Goal: Task Accomplishment & Management: Use online tool/utility

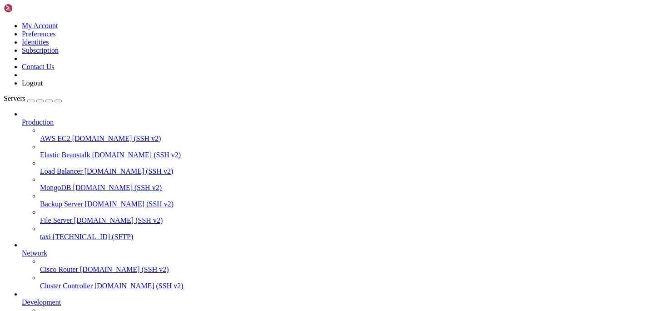
scroll to position [104, 0]
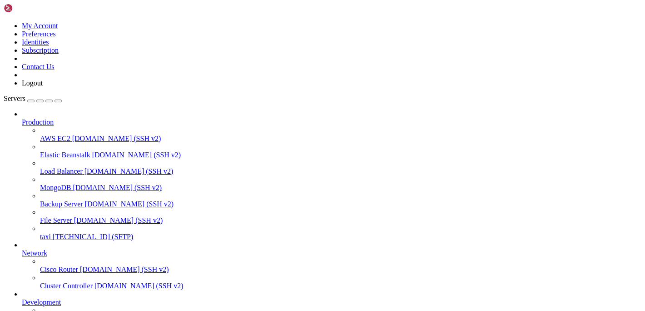
drag, startPoint x: 263, startPoint y: 27, endPoint x: 230, endPoint y: 30, distance: 32.4
type input "/var/www/html/admin/admin"
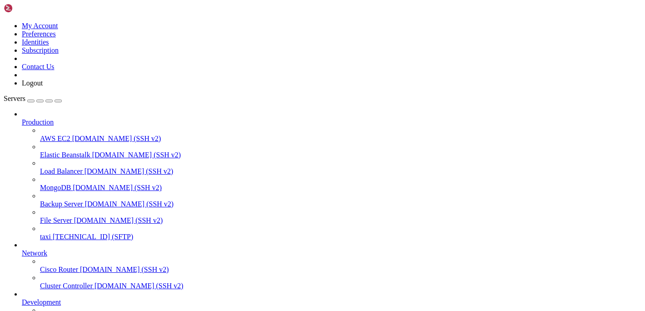
drag, startPoint x: 262, startPoint y: 28, endPoint x: 105, endPoint y: 32, distance: 157.7
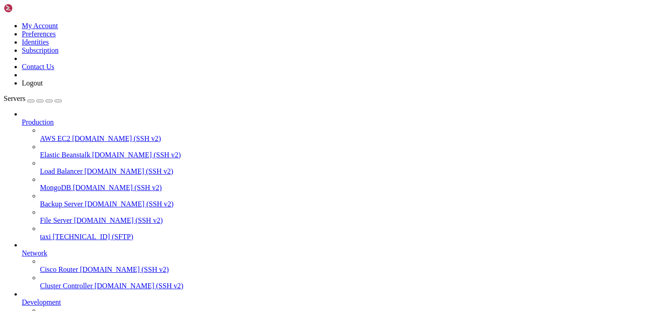
scroll to position [86, 0]
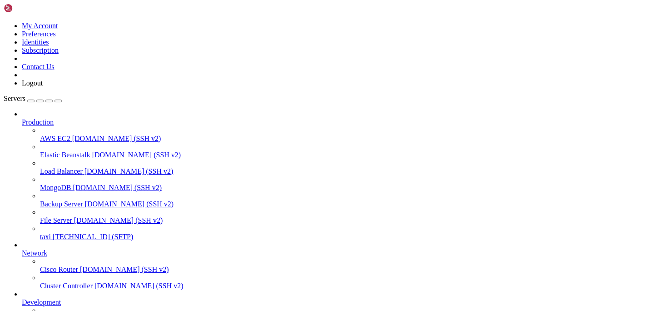
type input "/var/www/html/admin"
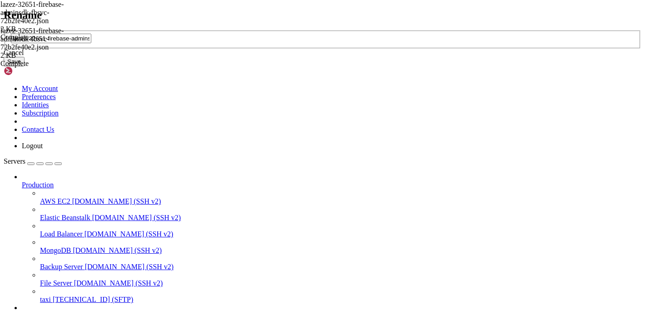
scroll to position [0, 6]
click at [371, 49] on div "lazez-32651-firebase-adminsdk-fbsvc-72b2fe40e2.json" at bounding box center [323, 39] width 638 height 19
drag, startPoint x: 393, startPoint y: 156, endPoint x: 201, endPoint y: 147, distance: 192.0
click at [201, 67] on div "Rename lazez-32651-firebase-adminsdk-fbsvc-72b2fe40e2.json Cancel Save" at bounding box center [323, 38] width 638 height 58
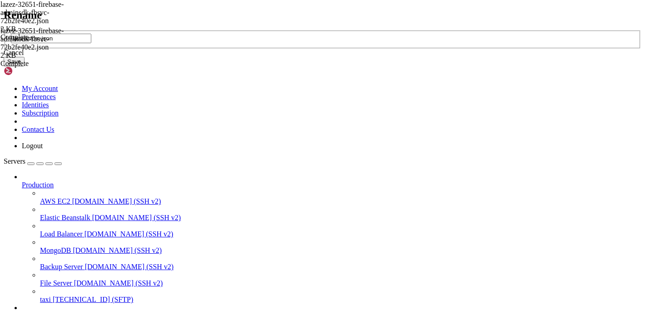
type input "lazeezfcm.json"
click at [25, 66] on button "Save" at bounding box center [14, 62] width 21 height 10
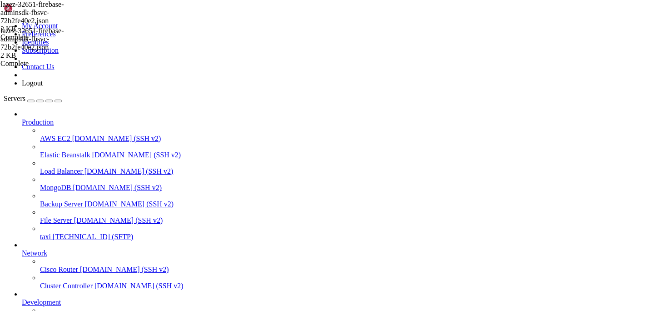
scroll to position [475, 0]
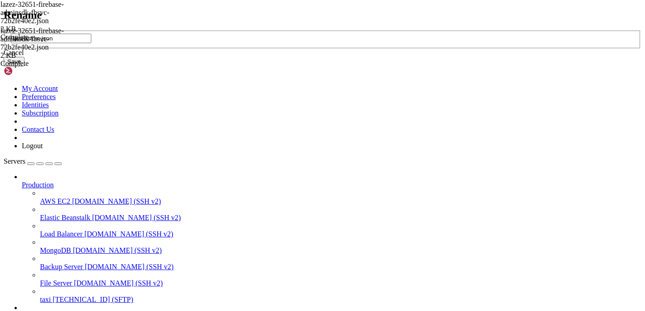
click at [356, 57] on div "Cancel" at bounding box center [323, 53] width 638 height 8
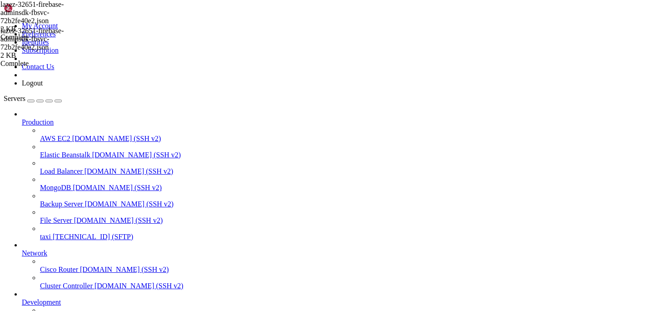
drag, startPoint x: 222, startPoint y: 32, endPoint x: 191, endPoint y: 34, distance: 31.4
